Goal: Contribute content: Contribute content

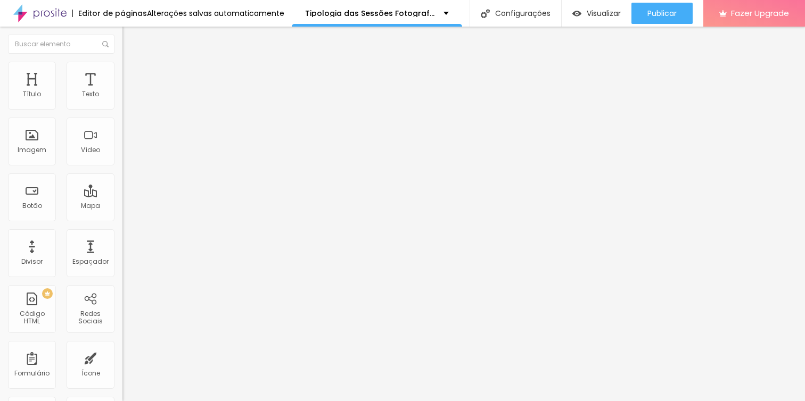
click at [122, 92] on span "Adicionar imagem" at bounding box center [156, 87] width 69 height 9
click at [40, 139] on div "Imagem" at bounding box center [32, 142] width 48 height 48
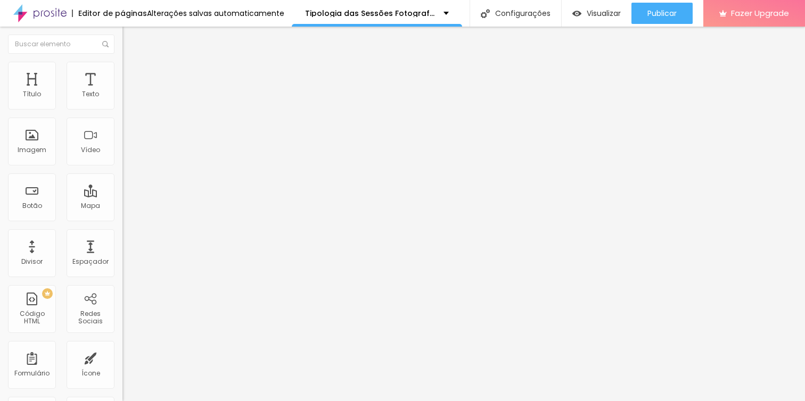
click at [122, 92] on span "Trocar imagem" at bounding box center [151, 87] width 58 height 9
click at [180, 92] on span at bounding box center [183, 87] width 6 height 9
click at [36, 142] on div "Imagem" at bounding box center [32, 142] width 48 height 48
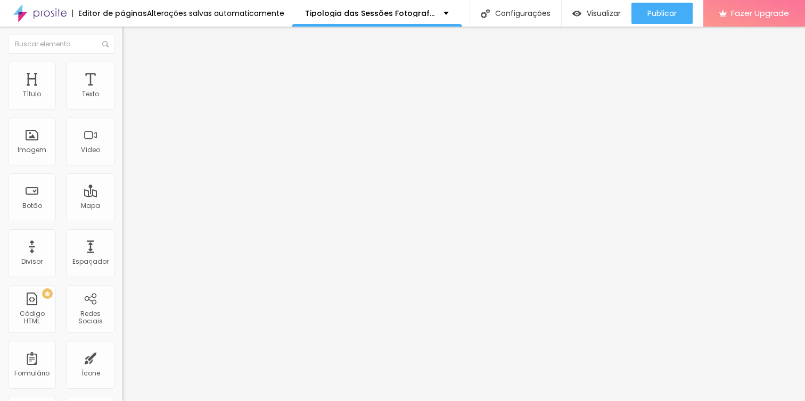
click at [122, 92] on span "Adicionar imagem" at bounding box center [156, 87] width 69 height 9
drag, startPoint x: 51, startPoint y: 118, endPoint x: 0, endPoint y: 117, distance: 50.6
click at [122, 116] on div "Texto Click me Alinhamento [GEOGRAPHIC_DATA] Link URL https:// Abrir em uma nov…" at bounding box center [183, 160] width 122 height 155
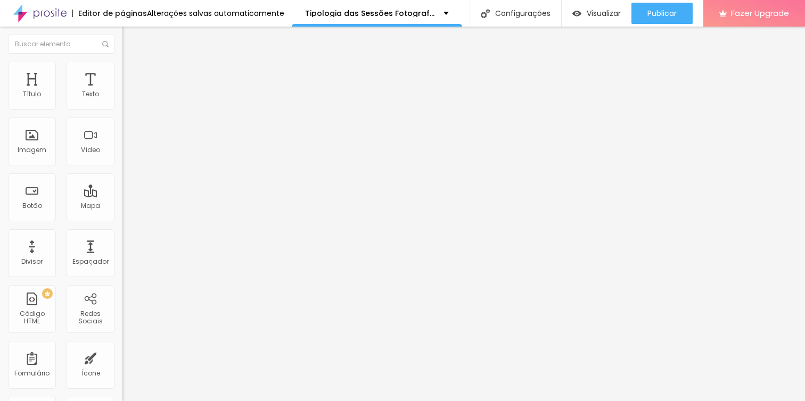
paste input "[URL][DOMAIN_NAME]"
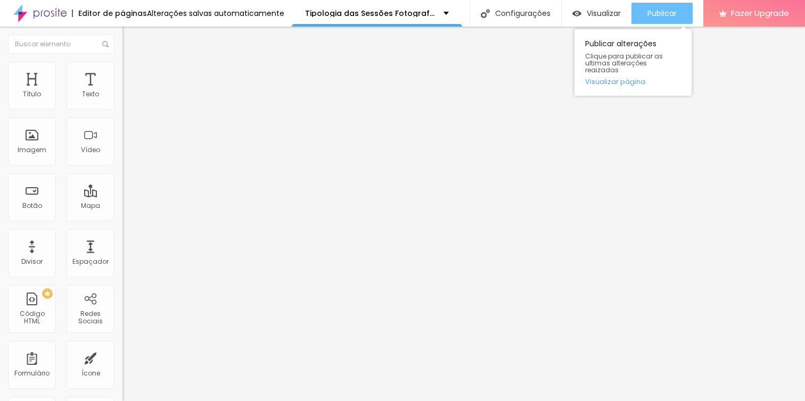
type input "[URL][DOMAIN_NAME]"
click at [658, 11] on span "Publicar" at bounding box center [661, 13] width 29 height 9
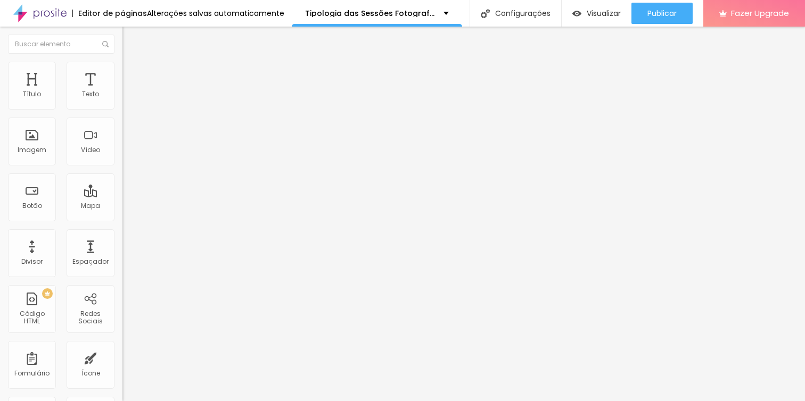
drag, startPoint x: 49, startPoint y: 221, endPoint x: 0, endPoint y: 211, distance: 49.9
click at [122, 212] on div "Texto [URL][DOMAIN_NAME] Alinhamento [GEOGRAPHIC_DATA] Link URL https:// Abrir …" at bounding box center [183, 160] width 122 height 155
paste input "[DOMAIN_NAME][URL]"
type input "[URL][DOMAIN_NAME]"
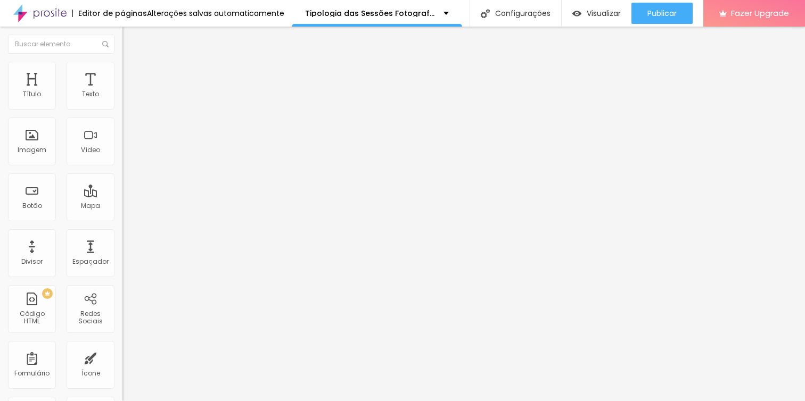
scroll to position [0, 0]
type input "Galeria de Imagens"
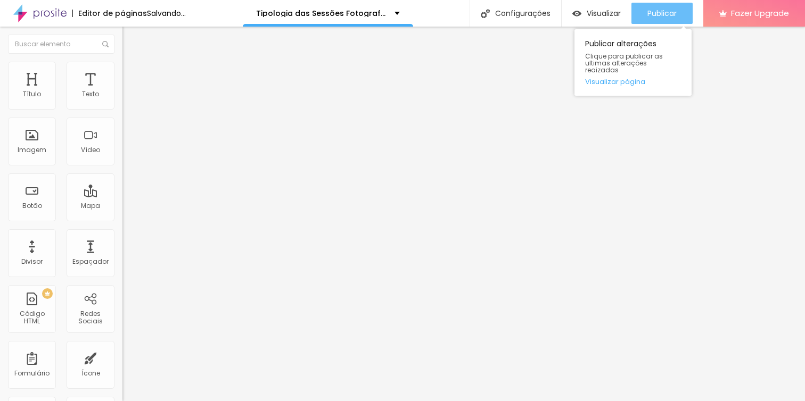
click at [654, 11] on span "Publicar" at bounding box center [661, 13] width 29 height 9
click at [649, 4] on div "Publicar" at bounding box center [661, 13] width 29 height 21
click at [665, 9] on span "Publicar" at bounding box center [661, 13] width 29 height 9
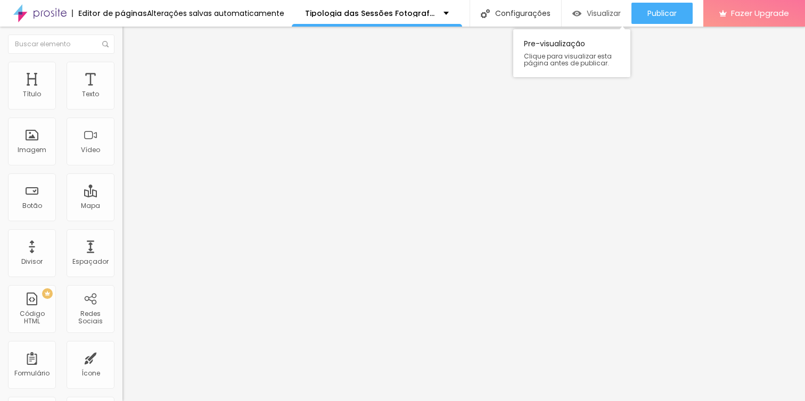
click at [589, 17] on span "Visualizar" at bounding box center [604, 13] width 34 height 9
